Goal: Task Accomplishment & Management: Manage account settings

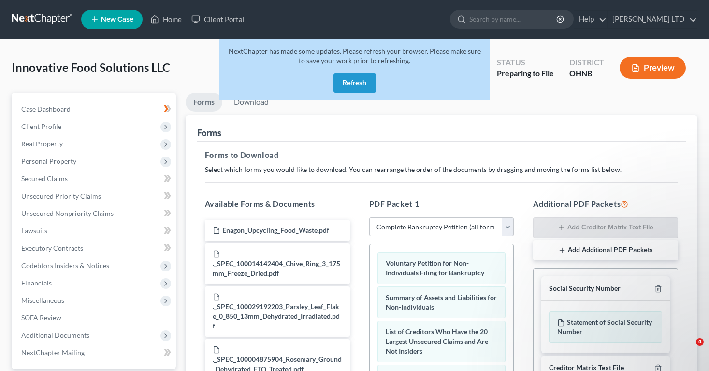
select select "0"
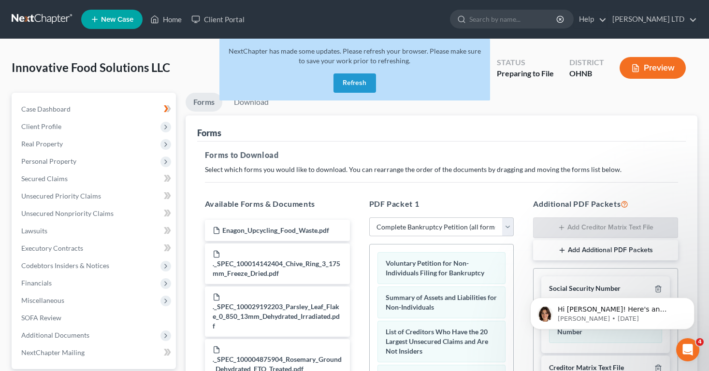
scroll to position [227, 0]
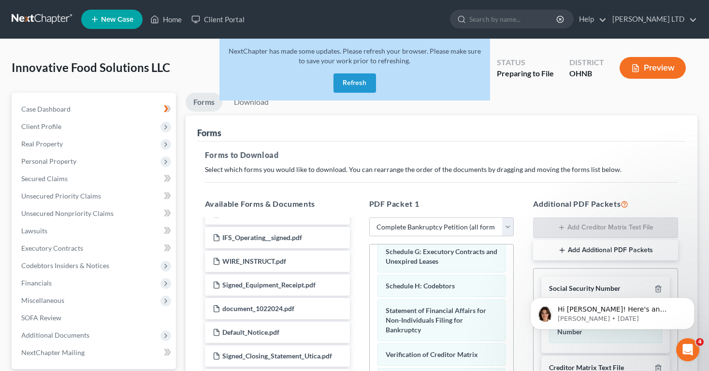
click at [374, 82] on button "Refresh" at bounding box center [355, 82] width 43 height 19
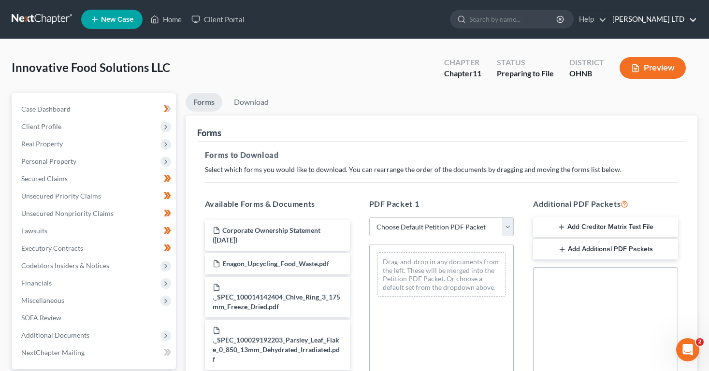
click at [672, 20] on link "[PERSON_NAME] LTD" at bounding box center [652, 19] width 89 height 17
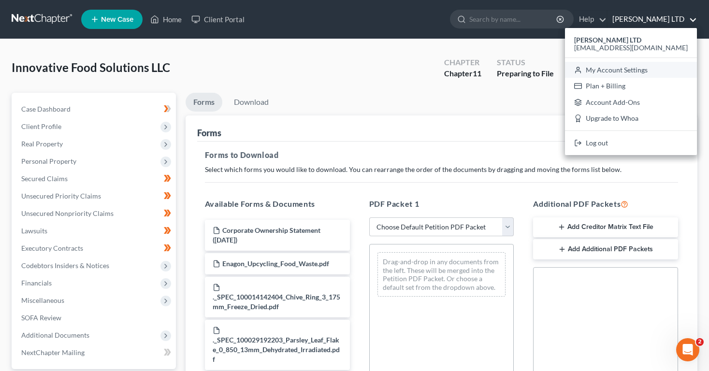
click at [654, 66] on link "My Account Settings" at bounding box center [631, 70] width 132 height 16
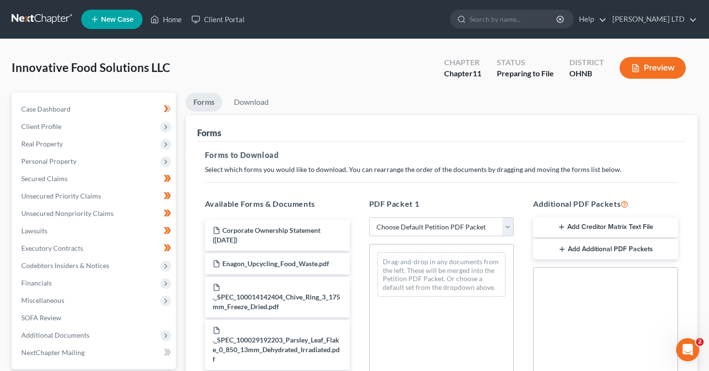
select select "24"
select select "36"
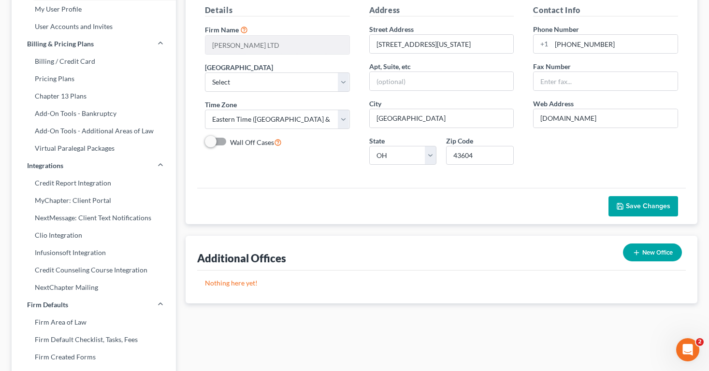
scroll to position [92, 0]
click at [58, 184] on link "Credit Report Integration" at bounding box center [94, 183] width 164 height 17
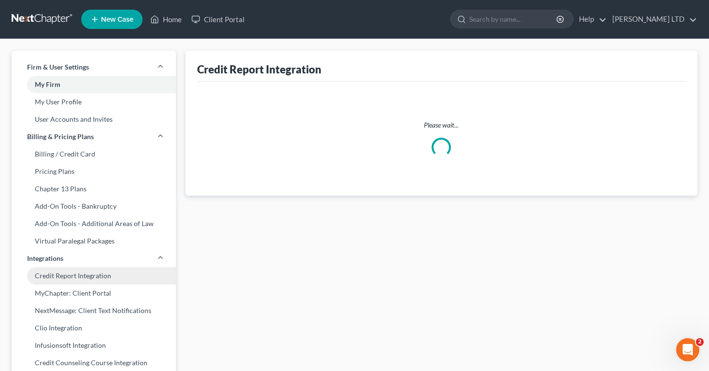
select select "36"
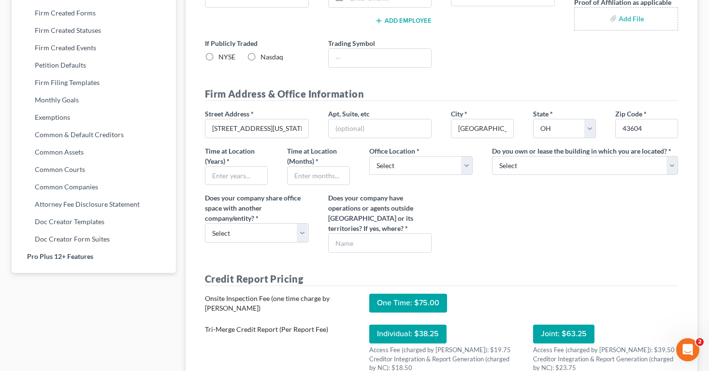
scroll to position [443, 0]
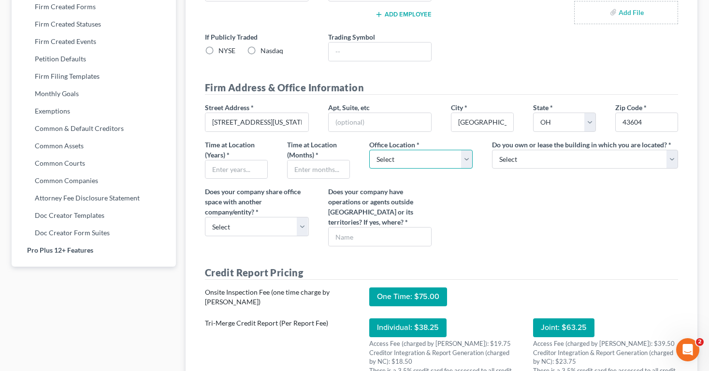
click at [391, 155] on select "Select Commercial Residential" at bounding box center [421, 159] width 104 height 19
select select "0"
click at [369, 150] on select "Select Commercial Residential" at bounding box center [421, 159] width 104 height 19
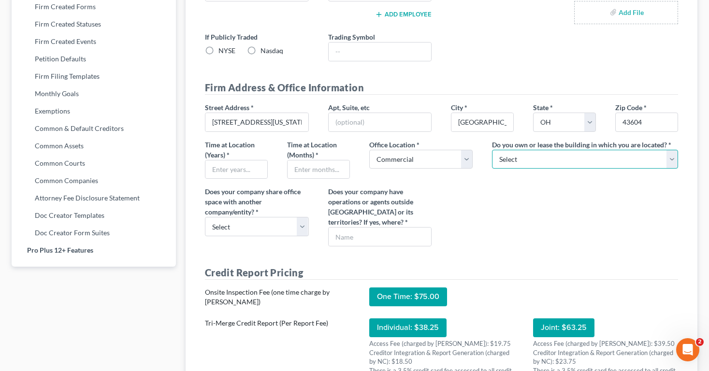
click at [518, 164] on select "Select Own Lease" at bounding box center [585, 159] width 186 height 19
select select "0"
click at [492, 150] on select "Select Own Lease" at bounding box center [585, 159] width 186 height 19
click at [244, 171] on input "text" at bounding box center [236, 169] width 62 height 18
type input "13"
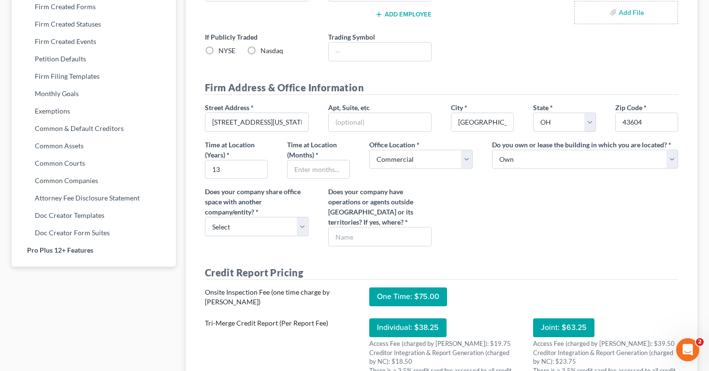
click at [283, 180] on div "Street Address * 901 Washington St. Apt, Suite, etc City * Toledo State * State…" at bounding box center [441, 178] width 493 height 152
click at [300, 224] on select "Select Yes No" at bounding box center [257, 226] width 104 height 19
select select "1"
click at [205, 217] on select "Select Yes No" at bounding box center [257, 226] width 104 height 19
click at [341, 238] on input "text" at bounding box center [380, 237] width 103 height 18
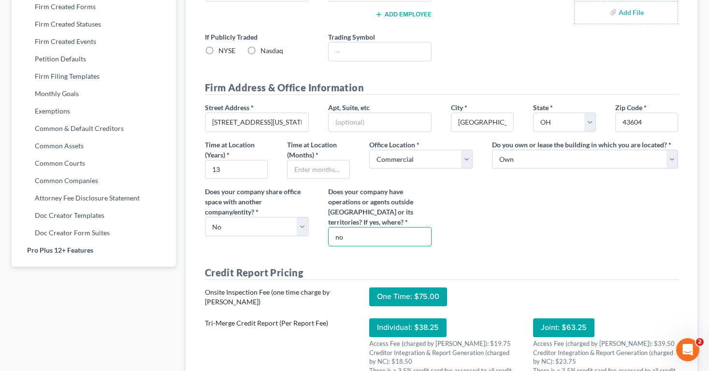
type input "no"
click at [315, 210] on div "Does your company share office space with another company/entity? * Select Yes …" at bounding box center [256, 217] width 123 height 60
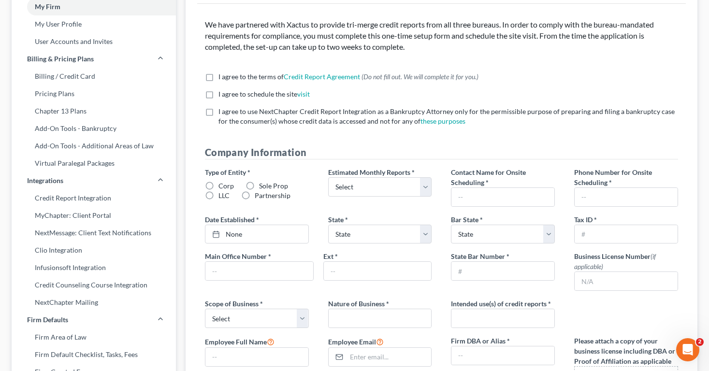
scroll to position [0, 0]
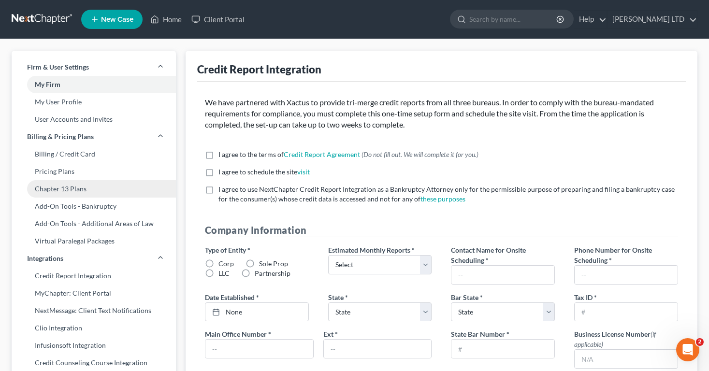
click at [71, 187] on link "Chapter 13 Plans" at bounding box center [94, 188] width 164 height 17
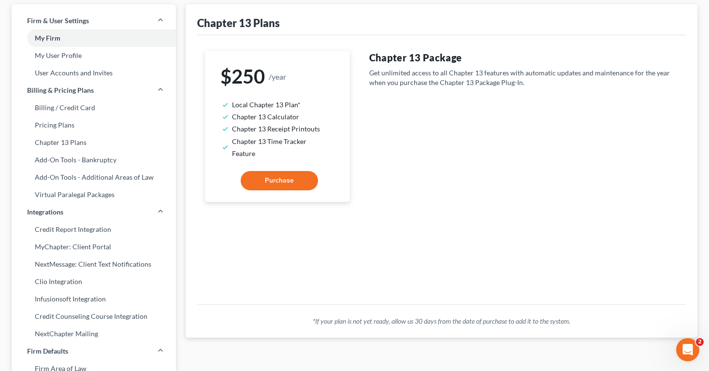
scroll to position [44, 0]
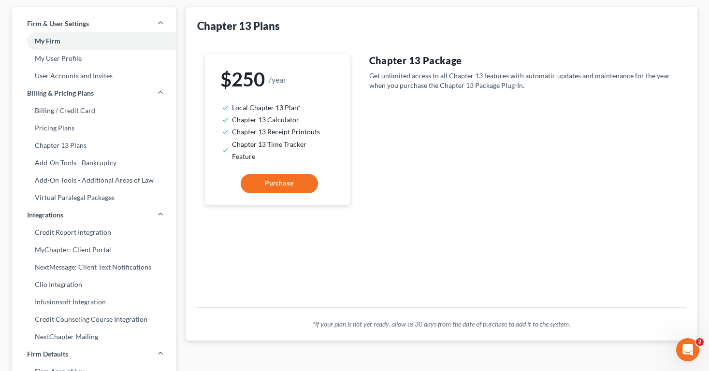
click at [252, 179] on button "Purchase" at bounding box center [279, 183] width 77 height 19
select select "60"
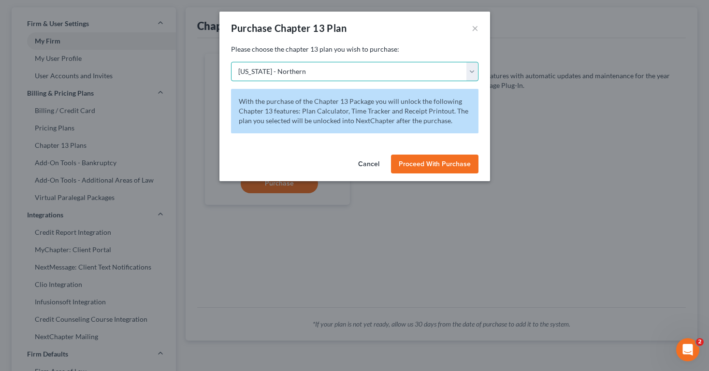
click at [251, 71] on select "Alabama - Middle Alabama - Northern Alabama - Southern Alaska Arizona Arkansas …" at bounding box center [354, 71] width 247 height 19
click at [472, 32] on button "×" at bounding box center [475, 28] width 7 height 12
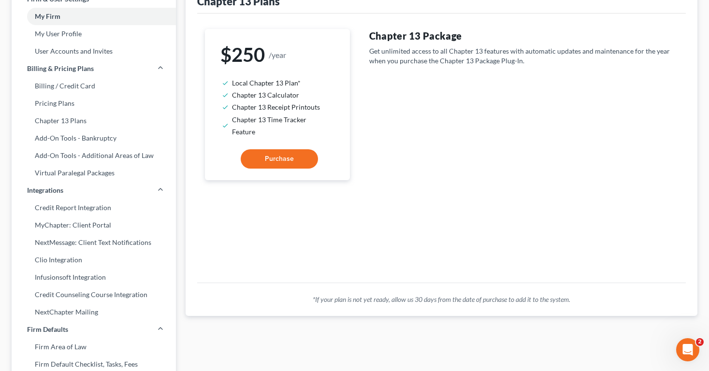
scroll to position [69, 0]
click at [259, 151] on button "Purchase" at bounding box center [279, 157] width 77 height 19
select select "60"
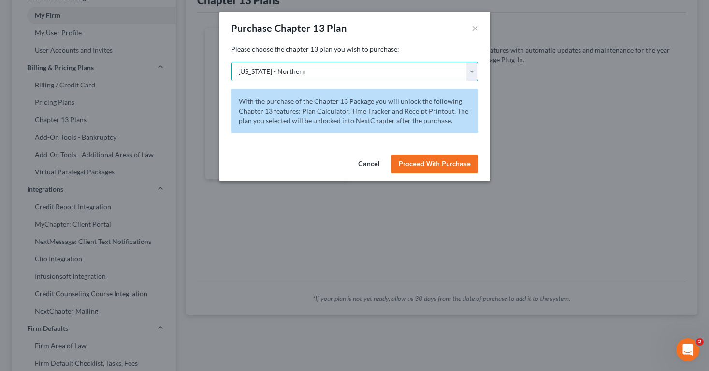
click at [254, 72] on select "Alabama - Middle Alabama - Northern Alabama - Southern Alaska Arizona Arkansas …" at bounding box center [354, 71] width 247 height 19
click at [231, 62] on select "Alabama - Middle Alabama - Northern Alabama - Southern Alaska Arizona Arkansas …" at bounding box center [354, 71] width 247 height 19
click at [477, 30] on button "×" at bounding box center [475, 28] width 7 height 12
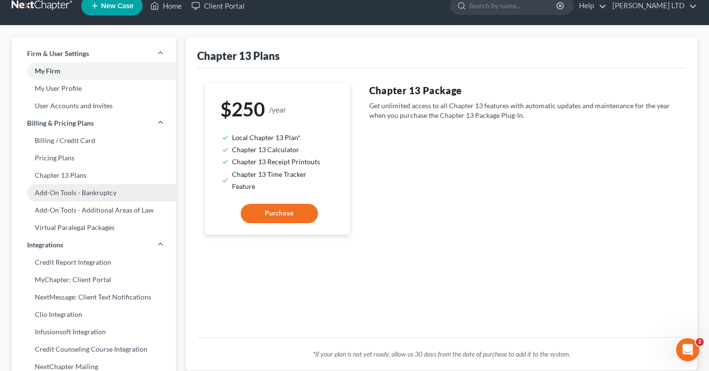
scroll to position [20, 0]
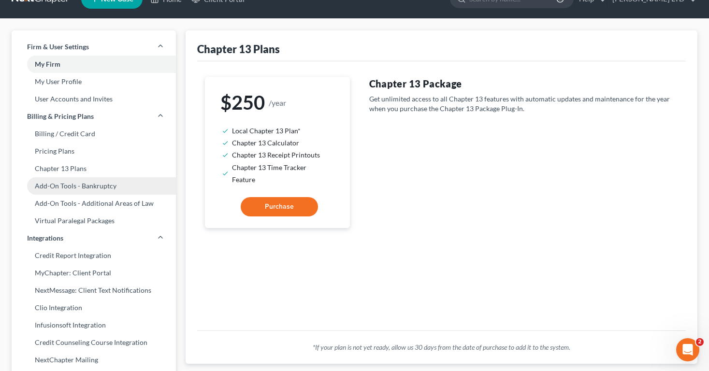
click at [114, 183] on link "Add-On Tools - Bankruptcy" at bounding box center [94, 185] width 164 height 17
